Goal: Obtain resource: Obtain resource

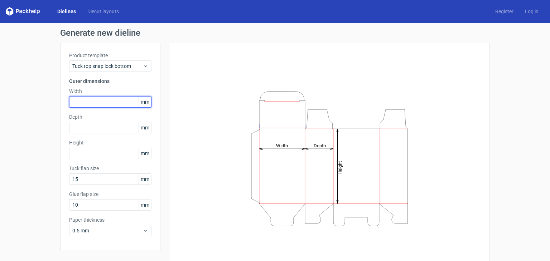
click at [101, 99] on input "text" at bounding box center [110, 101] width 82 height 11
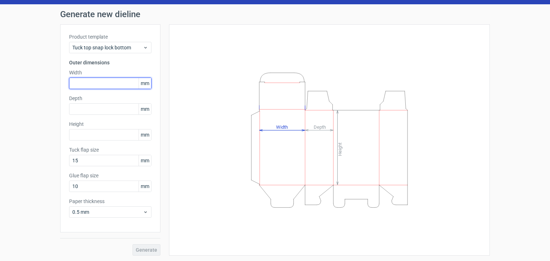
scroll to position [19, 0]
click at [104, 84] on input "text" at bounding box center [110, 83] width 82 height 11
click at [117, 50] on span "Tuck top snap lock bottom" at bounding box center [107, 47] width 71 height 7
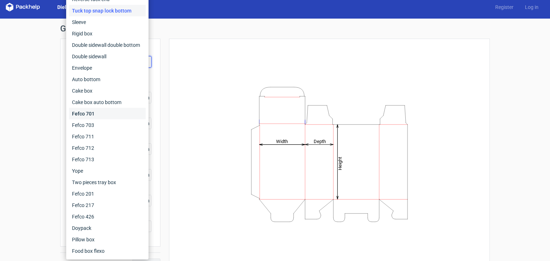
scroll to position [0, 0]
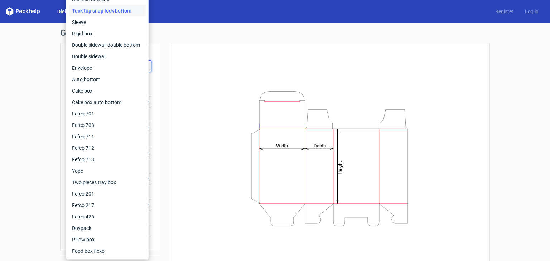
click at [45, 108] on div "Generate new dieline Product template Tuck top snap lock bottom Outer dimension…" at bounding box center [275, 151] width 550 height 257
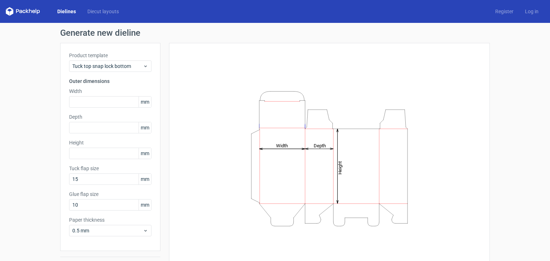
click at [99, 92] on label "Width" at bounding box center [110, 91] width 82 height 7
click at [100, 109] on div "Product template Tuck top snap lock bottom Outer dimensions Width mm Depth mm H…" at bounding box center [110, 147] width 100 height 208
click at [100, 105] on input "text" at bounding box center [110, 101] width 82 height 11
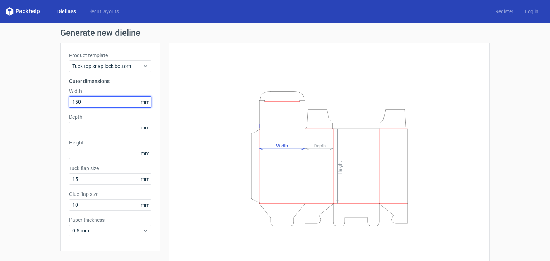
type input "150"
click at [101, 121] on div "Depth mm" at bounding box center [110, 123] width 82 height 20
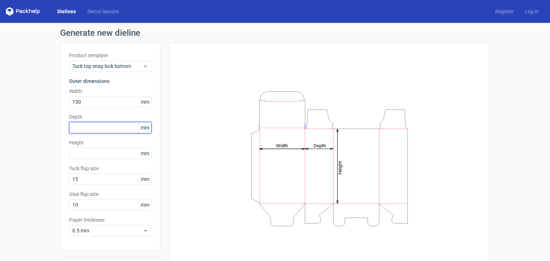
click at [101, 126] on input "text" at bounding box center [110, 127] width 82 height 11
click at [100, 124] on input "text" at bounding box center [110, 127] width 82 height 11
click at [100, 126] on input "text" at bounding box center [110, 127] width 82 height 11
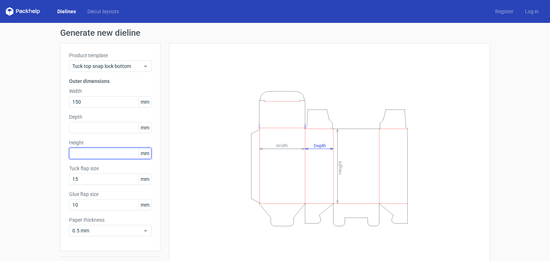
click at [97, 151] on input "text" at bounding box center [110, 153] width 82 height 11
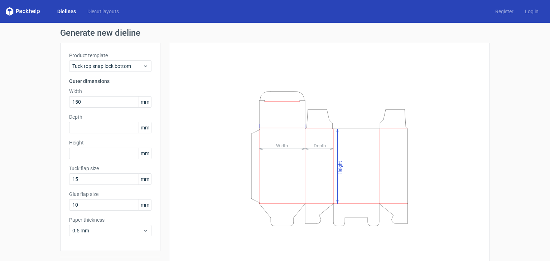
click at [98, 121] on div "Depth mm" at bounding box center [110, 123] width 82 height 20
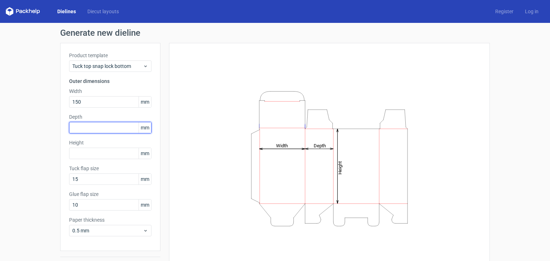
click at [99, 125] on input "text" at bounding box center [110, 127] width 82 height 11
type input "250"
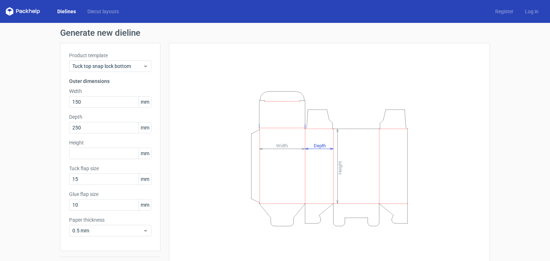
click at [99, 143] on label "Height" at bounding box center [110, 142] width 82 height 7
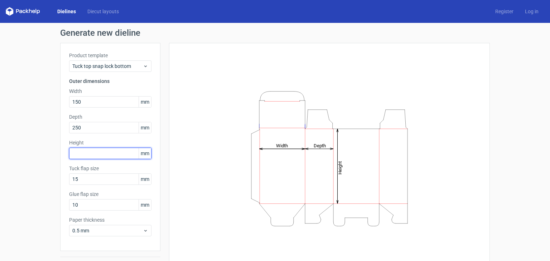
click at [99, 155] on input "text" at bounding box center [110, 153] width 82 height 11
type input "455"
click at [47, 133] on div "Generate new dieline Product template Tuck top snap lock bottom Outer dimension…" at bounding box center [275, 151] width 550 height 257
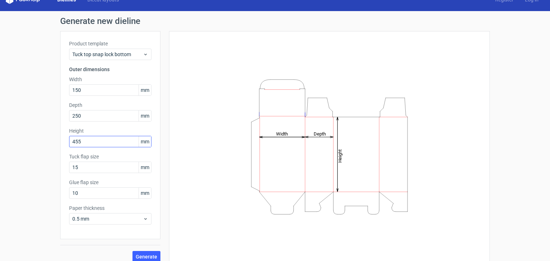
scroll to position [19, 0]
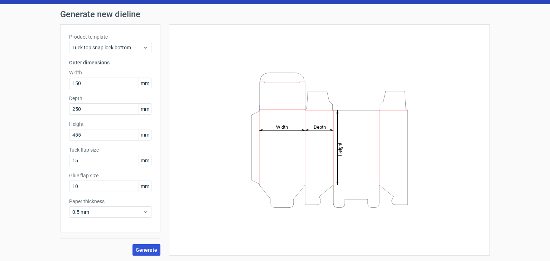
click at [148, 248] on span "Generate" at bounding box center [146, 250] width 21 height 5
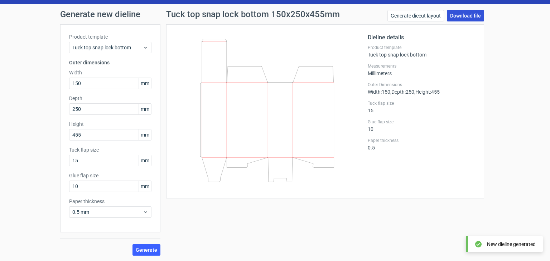
click at [457, 13] on link "Download file" at bounding box center [465, 15] width 37 height 11
click at [131, 54] on div "Product template Tuck top snap lock bottom Outer dimensions Width 150 mm Depth …" at bounding box center [110, 128] width 100 height 208
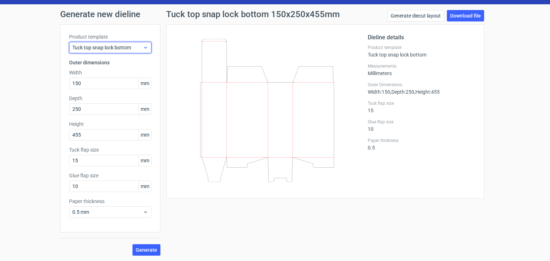
click at [131, 48] on span "Tuck top snap lock bottom" at bounding box center [107, 47] width 71 height 7
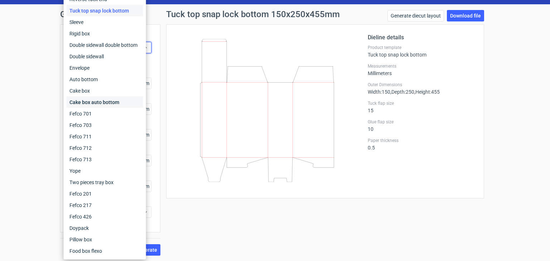
click at [104, 102] on div "Cake box auto bottom" at bounding box center [105, 102] width 77 height 11
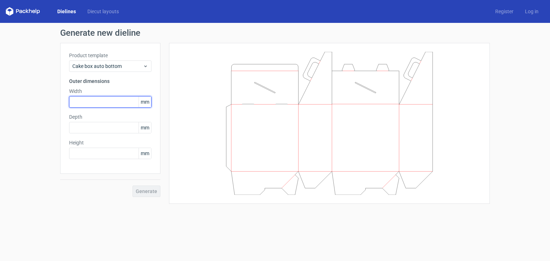
click at [101, 102] on input "text" at bounding box center [110, 101] width 82 height 11
click at [101, 103] on input "text" at bounding box center [110, 101] width 82 height 11
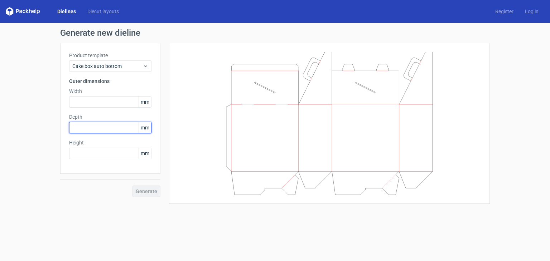
click at [96, 125] on input "text" at bounding box center [110, 127] width 82 height 11
click at [107, 65] on span "Cake box auto bottom" at bounding box center [107, 66] width 71 height 7
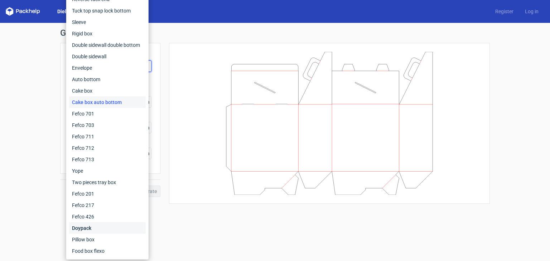
click at [100, 230] on div "Doypack" at bounding box center [107, 228] width 77 height 11
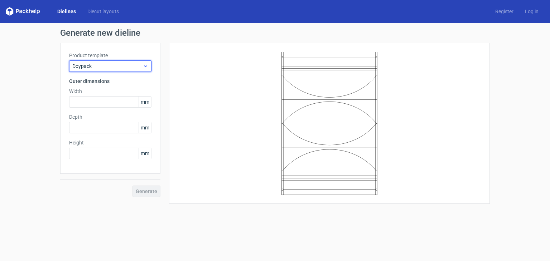
click at [115, 70] on div "Doypack" at bounding box center [110, 65] width 82 height 11
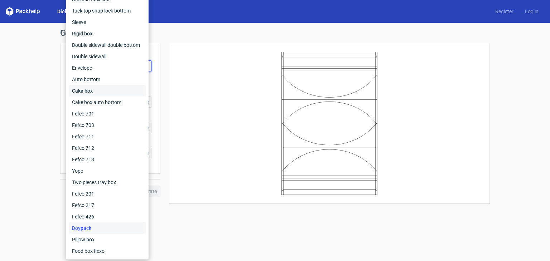
click at [112, 87] on div "Cake box" at bounding box center [107, 90] width 77 height 11
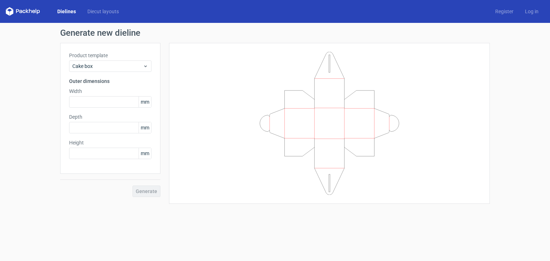
click at [74, 11] on link "Dielines" at bounding box center [67, 11] width 30 height 7
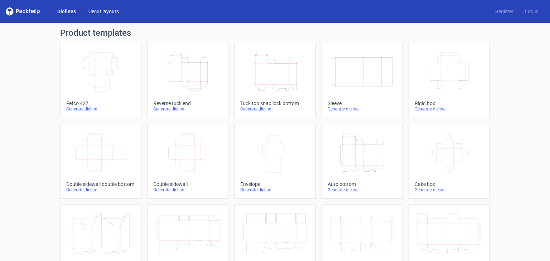
click at [104, 9] on link "Diecut layouts" at bounding box center [103, 11] width 43 height 7
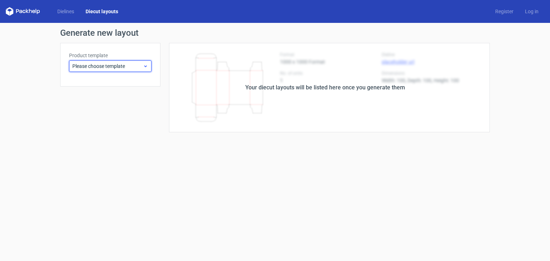
click at [125, 69] on span "Please choose template" at bounding box center [107, 66] width 71 height 7
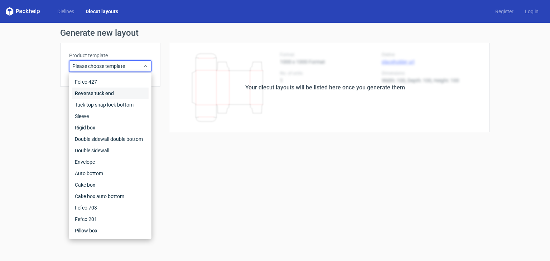
click at [118, 93] on div "Reverse tuck end" at bounding box center [110, 93] width 77 height 11
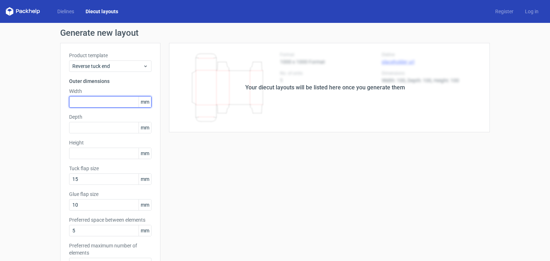
click at [112, 106] on input "text" at bounding box center [110, 101] width 82 height 11
click at [113, 76] on div "Product template Reverse tuck end Outer dimensions Width mm Depth mm Height [PE…" at bounding box center [110, 163] width 100 height 241
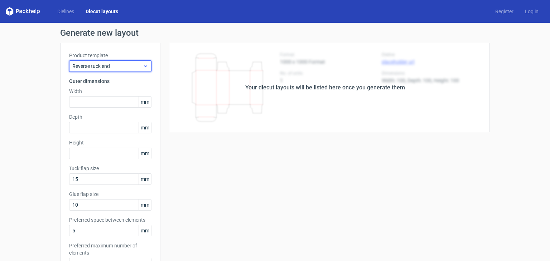
click at [113, 66] on span "Reverse tuck end" at bounding box center [107, 66] width 71 height 7
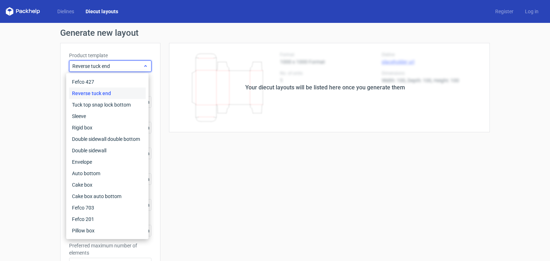
click at [105, 61] on div "Reverse tuck end" at bounding box center [110, 65] width 82 height 11
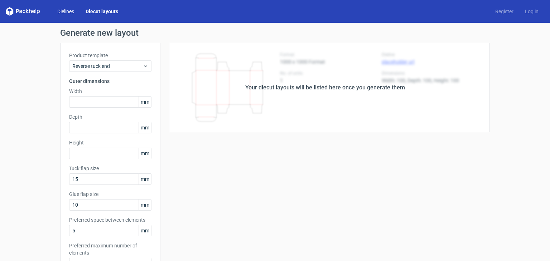
click at [77, 8] on link "Dielines" at bounding box center [66, 11] width 28 height 7
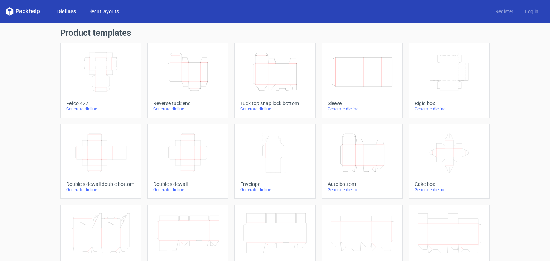
click at [92, 9] on link "Diecut layouts" at bounding box center [103, 11] width 43 height 7
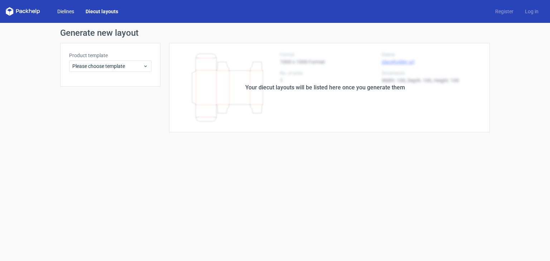
click at [69, 9] on link "Dielines" at bounding box center [66, 11] width 28 height 7
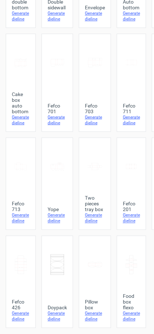
scroll to position [208, 0]
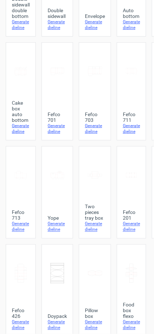
click at [61, 85] on icon at bounding box center [57, 71] width 14 height 40
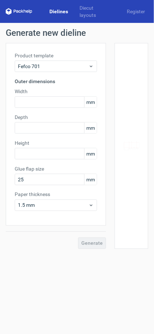
click at [133, 140] on div at bounding box center [131, 146] width 16 height 188
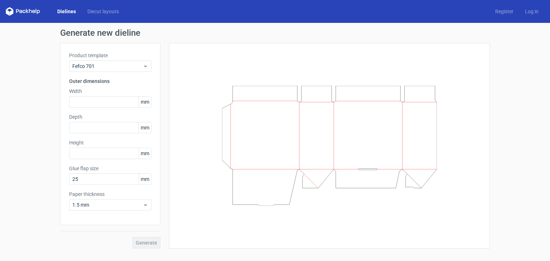
click at [272, 77] on div at bounding box center [329, 146] width 303 height 188
click at [267, 117] on icon at bounding box center [329, 146] width 215 height 120
click at [131, 106] on input "text" at bounding box center [110, 101] width 82 height 11
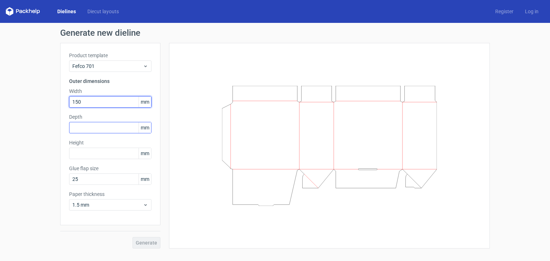
type input "150"
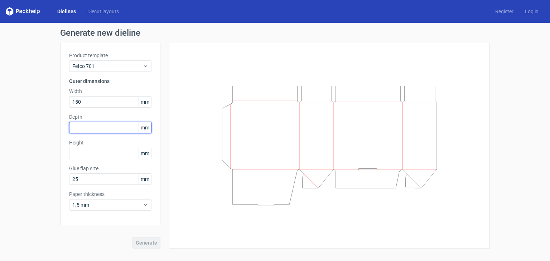
click at [115, 125] on input "text" at bounding box center [110, 127] width 82 height 11
click at [115, 126] on input "2" at bounding box center [110, 127] width 82 height 11
type input "275"
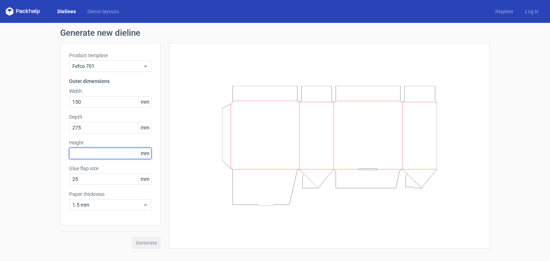
click at [96, 152] on input "text" at bounding box center [110, 153] width 82 height 11
type input "55"
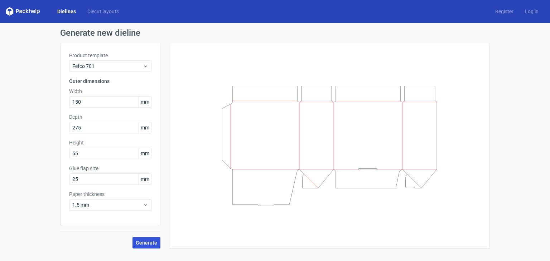
click at [150, 243] on span "Generate" at bounding box center [146, 243] width 21 height 5
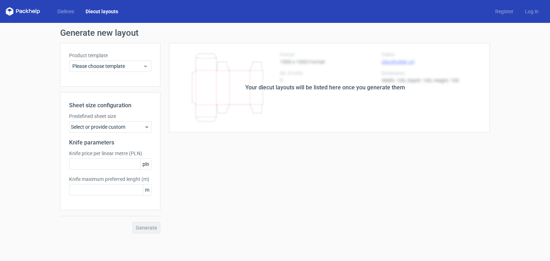
click at [120, 122] on div "Select or provide custom" at bounding box center [110, 126] width 82 height 11
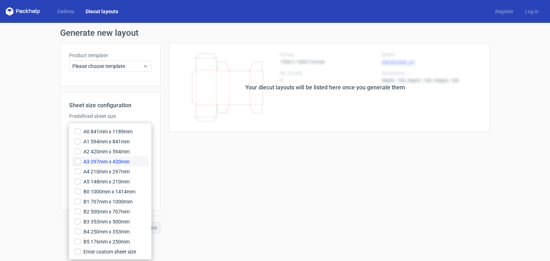
click at [111, 164] on span "A3 297mm x 420mm" at bounding box center [106, 161] width 46 height 7
click at [81, 164] on input "A3 297mm x 420mm" at bounding box center [78, 162] width 6 height 6
click at [203, 189] on div "Your diecut layouts will be listed here once you generate them Height Depth Wid…" at bounding box center [324, 138] width 329 height 191
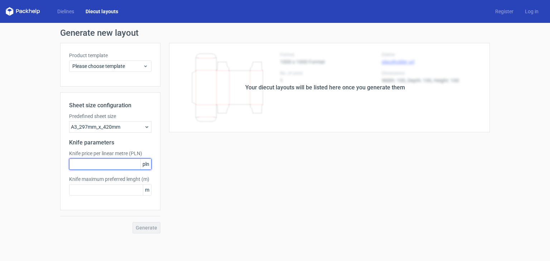
click at [130, 168] on input "text" at bounding box center [110, 164] width 82 height 11
type input "40"
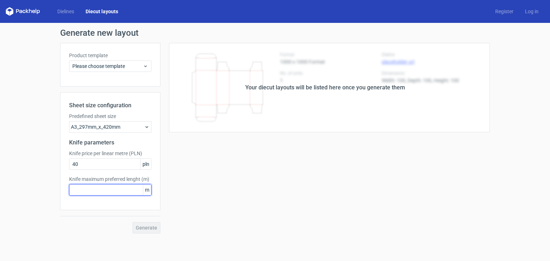
click at [130, 189] on input "text" at bounding box center [110, 189] width 82 height 11
type input "4"
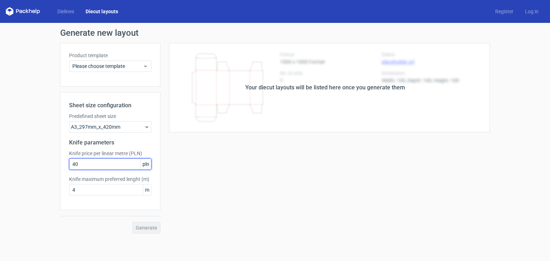
click at [100, 161] on input "40" at bounding box center [110, 164] width 82 height 11
type input "4"
click at [132, 210] on div "Sheet size configuration Predefined sheet size A3_297mm_x_420mm Knife parameter…" at bounding box center [110, 162] width 100 height 141
click at [141, 224] on div "Generate" at bounding box center [110, 227] width 100 height 11
drag, startPoint x: 106, startPoint y: 173, endPoint x: 102, endPoint y: 167, distance: 7.1
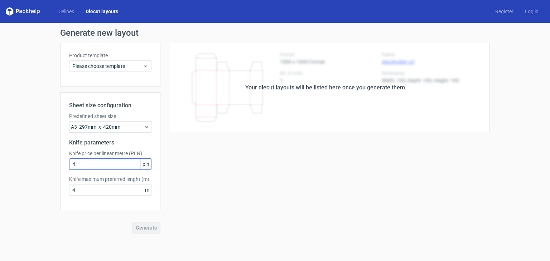
click at [104, 170] on div "Sheet size configuration Predefined sheet size A3_297mm_x_420mm Knife parameter…" at bounding box center [110, 151] width 100 height 118
drag, startPoint x: 100, startPoint y: 162, endPoint x: 69, endPoint y: 156, distance: 31.4
click at [89, 160] on input "4" at bounding box center [110, 164] width 82 height 11
type input "1"
click at [118, 65] on span "Please choose template" at bounding box center [107, 66] width 71 height 7
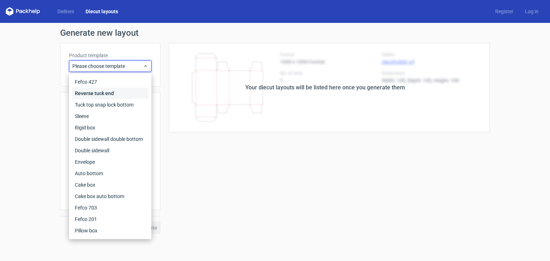
click at [114, 94] on div "Reverse tuck end" at bounding box center [110, 93] width 77 height 11
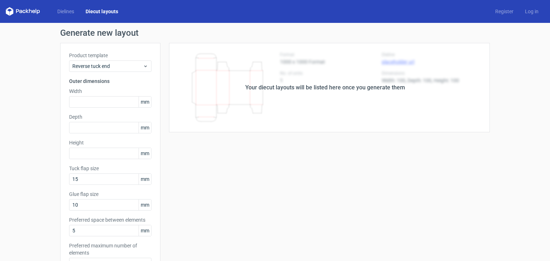
drag, startPoint x: 223, startPoint y: 207, endPoint x: 299, endPoint y: 143, distance: 98.8
click at [36, 13] on polygon at bounding box center [35, 11] width 1 height 4
click at [27, 10] on icon at bounding box center [23, 11] width 34 height 9
click at [73, 10] on link "Dielines" at bounding box center [66, 11] width 28 height 7
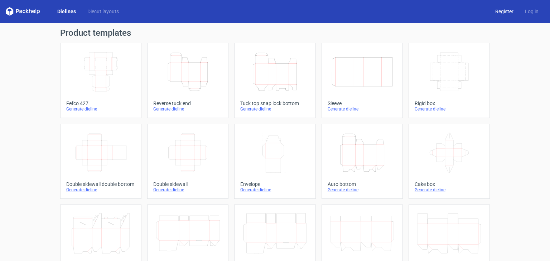
click at [501, 11] on link "Register" at bounding box center [504, 11] width 30 height 7
